Goal: Information Seeking & Learning: Learn about a topic

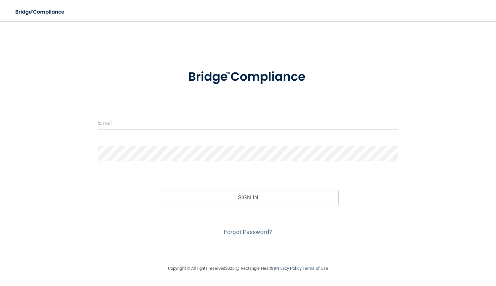
click at [131, 119] on input "email" at bounding box center [248, 122] width 301 height 15
type input "[EMAIL_ADDRESS][DOMAIN_NAME]"
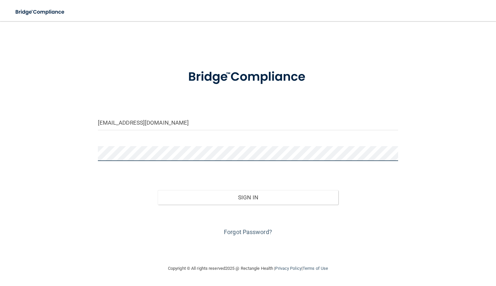
click at [158, 190] on button "Sign In" at bounding box center [248, 197] width 180 height 15
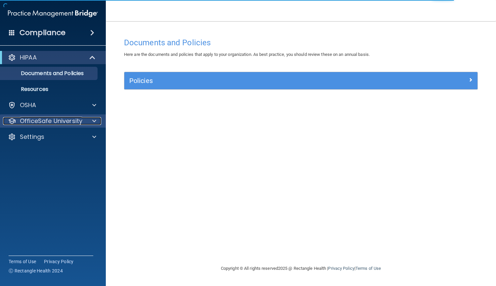
click at [66, 121] on p "OfficeSafe University" at bounding box center [51, 121] width 63 height 8
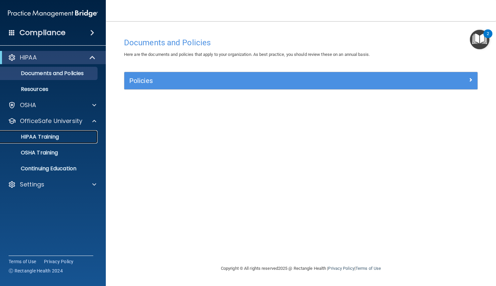
click at [62, 136] on div "HIPAA Training" at bounding box center [49, 137] width 90 height 7
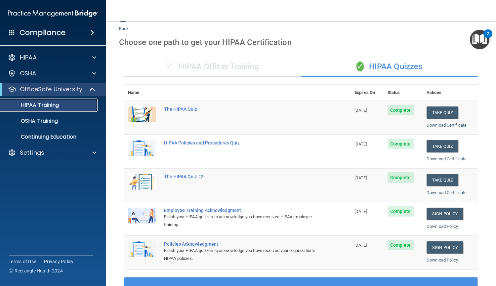
scroll to position [15, 0]
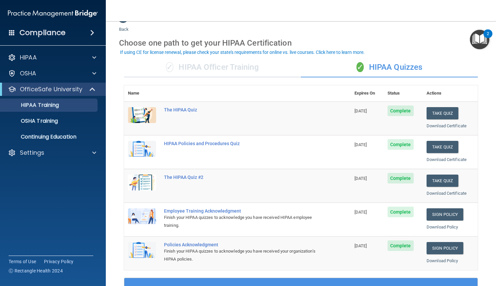
click at [479, 44] on img "Open Resource Center, 2 new notifications" at bounding box center [480, 40] width 20 height 20
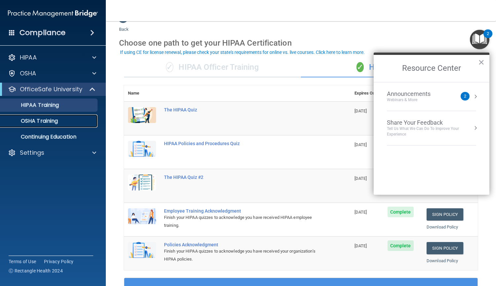
click at [67, 124] on div "OSHA Training" at bounding box center [49, 121] width 90 height 7
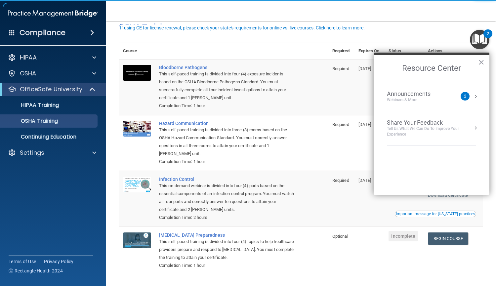
scroll to position [39, 0]
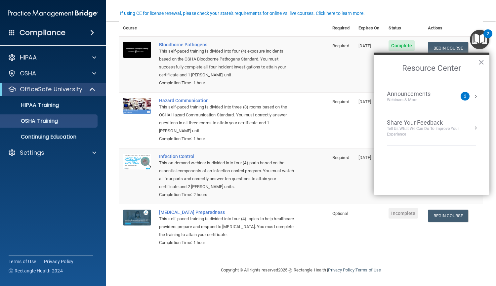
click at [245, 17] on nav "Toggle navigation [PERSON_NAME] [EMAIL_ADDRESS][DOMAIN_NAME] Manage My Enterpri…" at bounding box center [301, 10] width 390 height 21
click at [483, 62] on button "×" at bounding box center [481, 62] width 6 height 11
